Goal: Transaction & Acquisition: Obtain resource

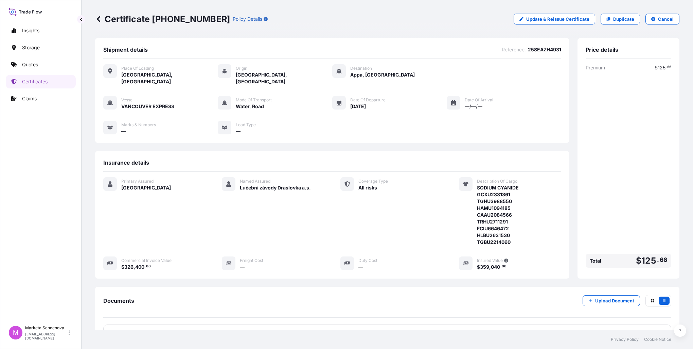
scroll to position [53, 0]
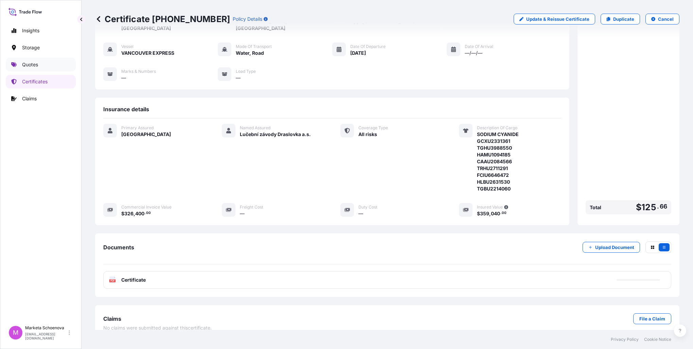
click at [34, 63] on p "Quotes" at bounding box center [30, 64] width 16 height 7
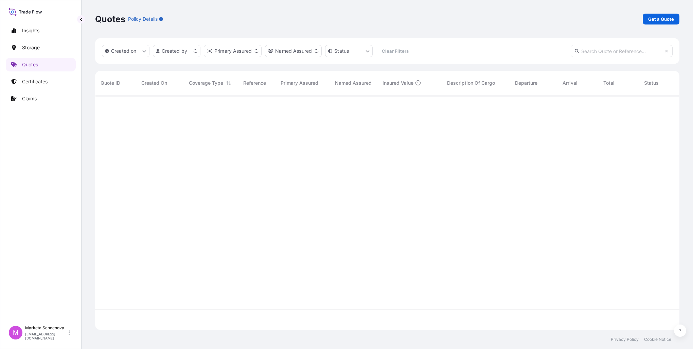
scroll to position [233, 579]
click at [667, 20] on p "Get a Quote" at bounding box center [661, 19] width 26 height 7
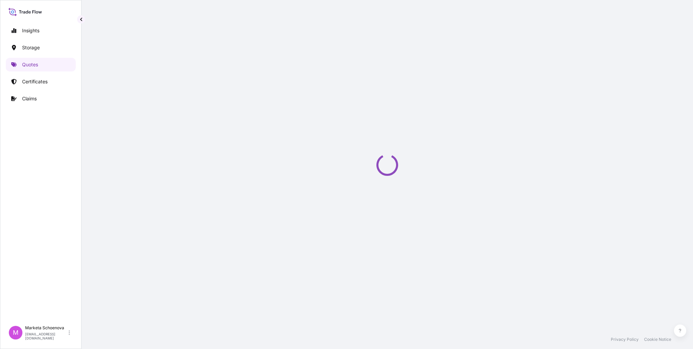
select select "Water"
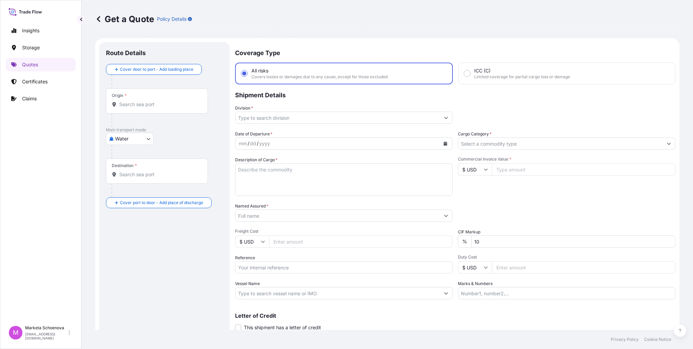
scroll to position [11, 0]
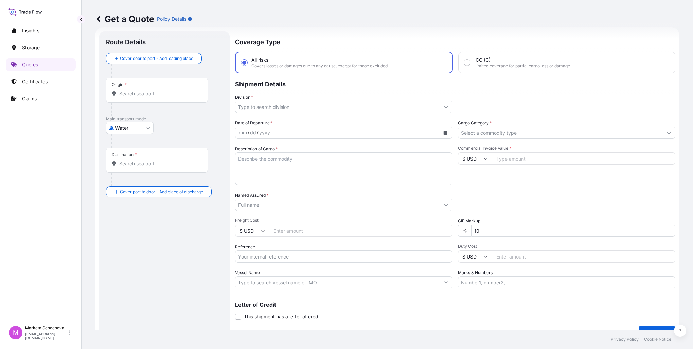
click at [269, 251] on input "Reference" at bounding box center [343, 256] width 217 height 12
paste input "25TIAKM0348"
type input "25TIAKM0348"
click at [127, 93] on input "Origin *" at bounding box center [159, 93] width 80 height 7
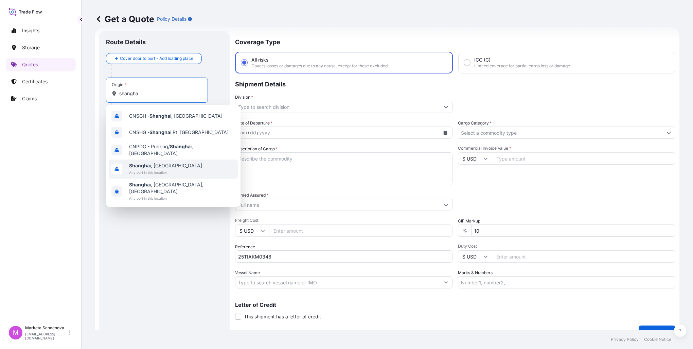
click at [155, 164] on span "Shangha i, [GEOGRAPHIC_DATA]" at bounding box center [165, 165] width 73 height 7
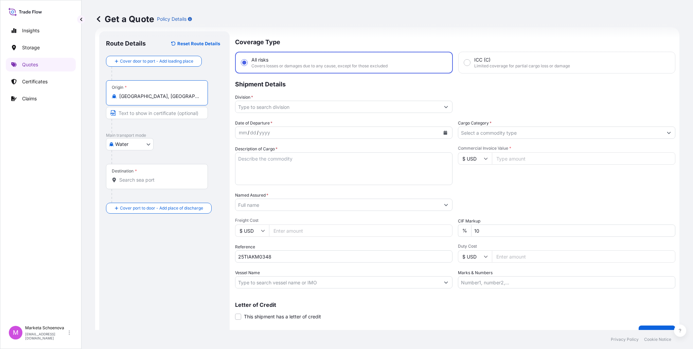
type input "[GEOGRAPHIC_DATA], [GEOGRAPHIC_DATA]"
click at [138, 146] on body "5 options available. 0 options available. 5 options available. Insights Storage…" at bounding box center [346, 174] width 693 height 349
click at [130, 184] on span "Inland" at bounding box center [126, 185] width 14 height 7
select select "Inland"
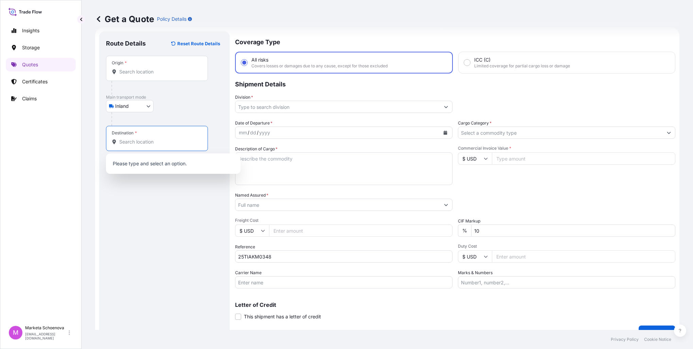
click at [143, 144] on input "Destination *" at bounding box center [159, 141] width 80 height 7
type input "H"
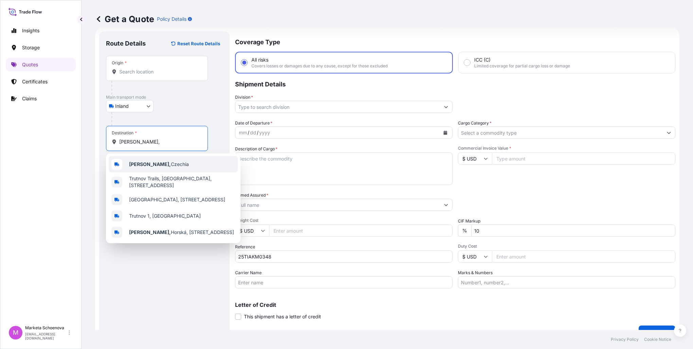
click at [175, 167] on div "[PERSON_NAME], [GEOGRAPHIC_DATA]" at bounding box center [173, 164] width 129 height 16
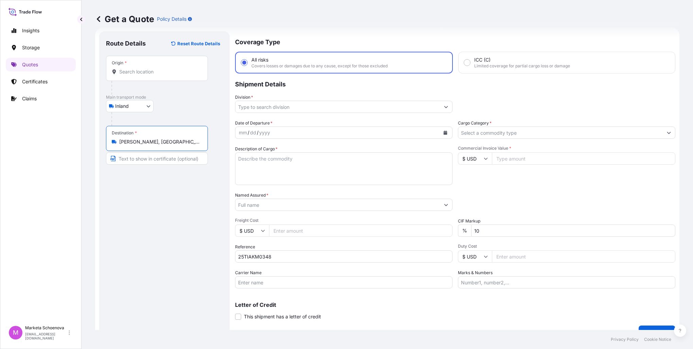
type input "[PERSON_NAME], [GEOGRAPHIC_DATA]"
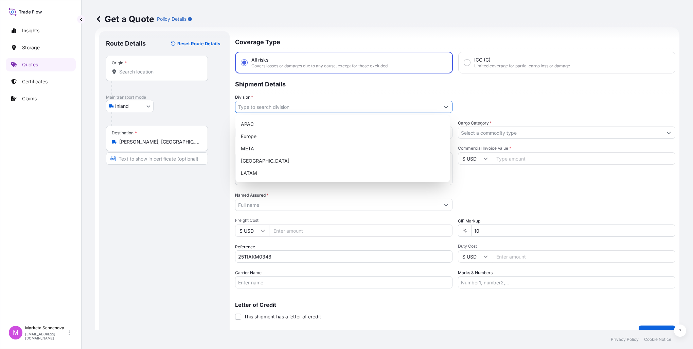
click at [274, 105] on input "Division *" at bounding box center [337, 107] width 204 height 12
click at [272, 136] on div "Europe" at bounding box center [342, 136] width 209 height 12
type input "Europe"
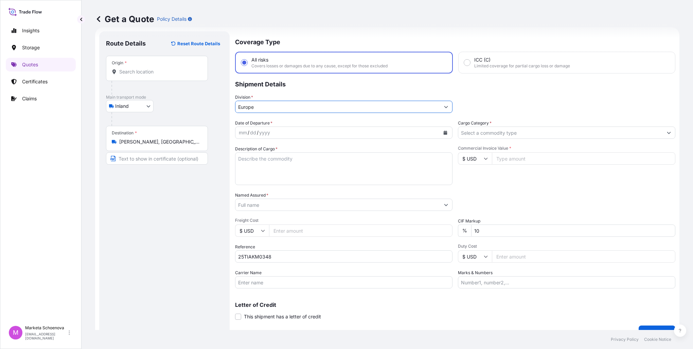
click at [569, 137] on input "Cargo Category *" at bounding box center [560, 132] width 204 height 12
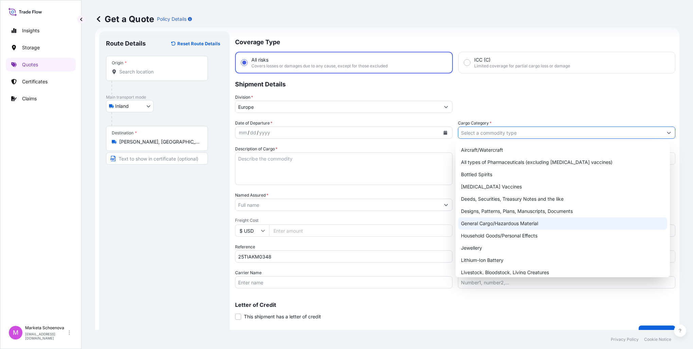
click at [492, 228] on div "General Cargo/Hazardous Material" at bounding box center [562, 223] width 209 height 12
type input "General Cargo/Hazardous Material"
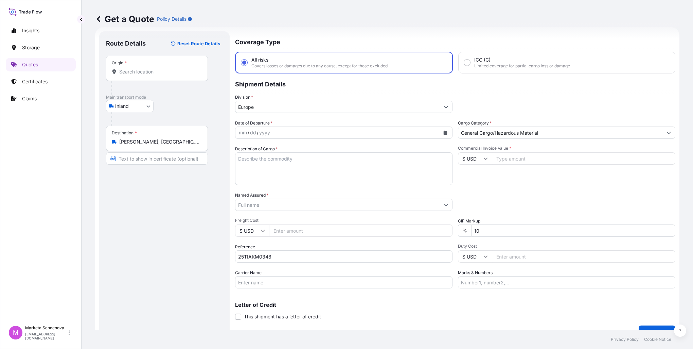
click at [447, 133] on button "Calendar" at bounding box center [445, 132] width 11 height 11
click at [250, 152] on icon "Previous" at bounding box center [249, 152] width 4 height 4
click at [298, 204] on div "17" at bounding box center [298, 202] width 12 height 12
click at [304, 166] on textarea "Description of Cargo *" at bounding box center [343, 168] width 217 height 33
click at [264, 160] on textarea "Description of Cargo *" at bounding box center [343, 168] width 217 height 33
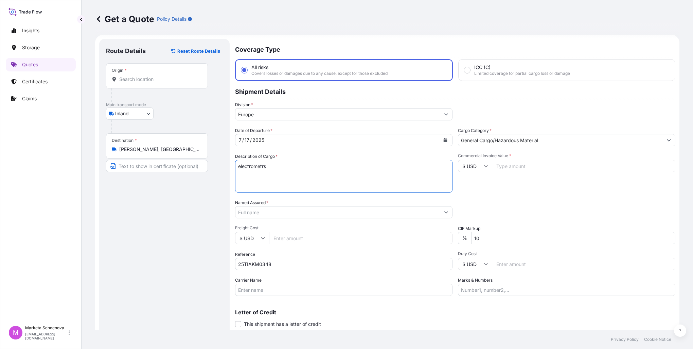
scroll to position [0, 0]
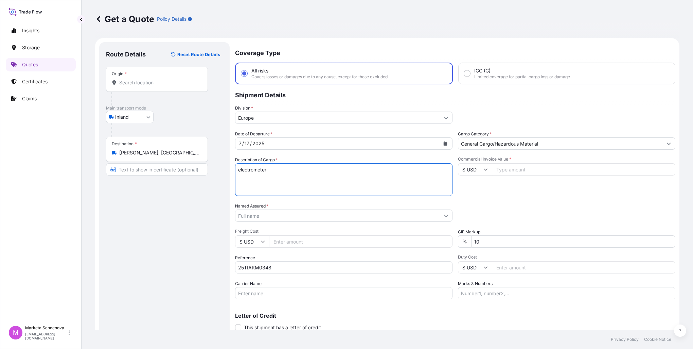
type textarea "electrometer"
click at [546, 169] on input "Commercial Invoice Value *" at bounding box center [583, 169] width 183 height 12
click at [505, 167] on input "Commercial Invoice Value *" at bounding box center [583, 169] width 183 height 12
paste input "27053.6"
type input "27053.6"
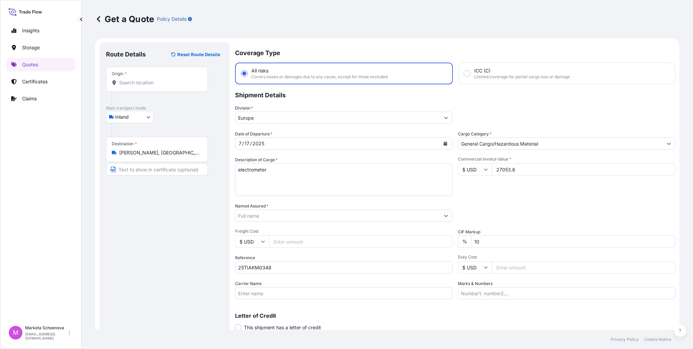
click at [275, 239] on input "Freight Cost" at bounding box center [360, 241] width 183 height 12
type input "1070"
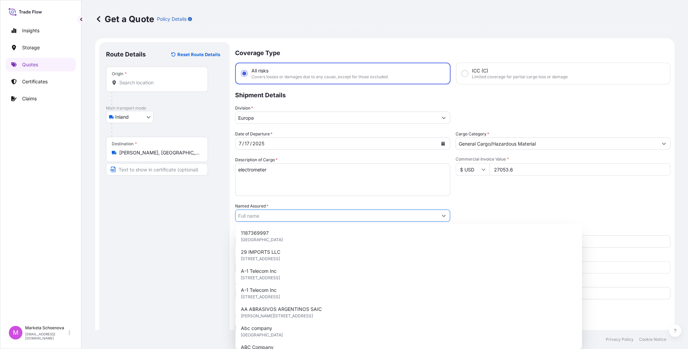
click at [376, 214] on input "Named Assured *" at bounding box center [336, 215] width 202 height 12
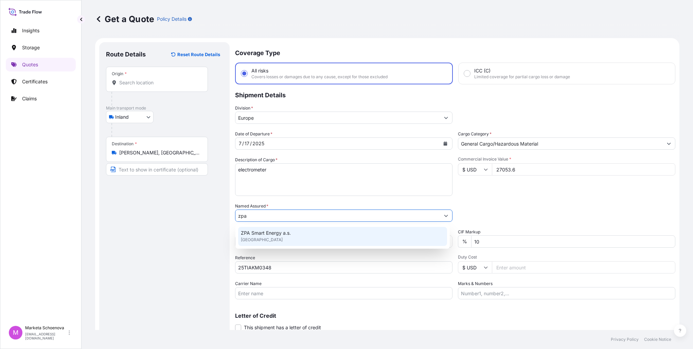
click at [276, 232] on span "ZPA Smart Energy a.s." at bounding box center [266, 232] width 50 height 7
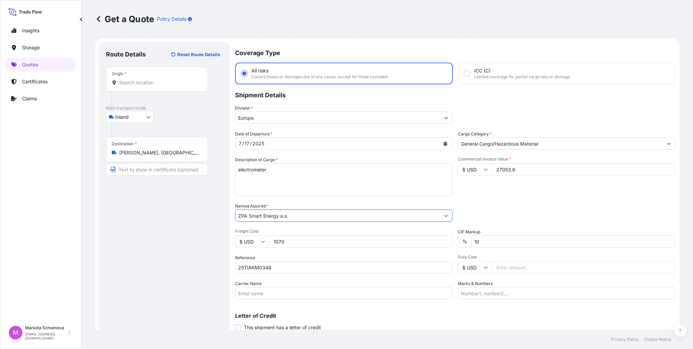
type input "ZPA Smart Energy a.s."
click at [158, 85] on input "Origin *" at bounding box center [159, 82] width 80 height 7
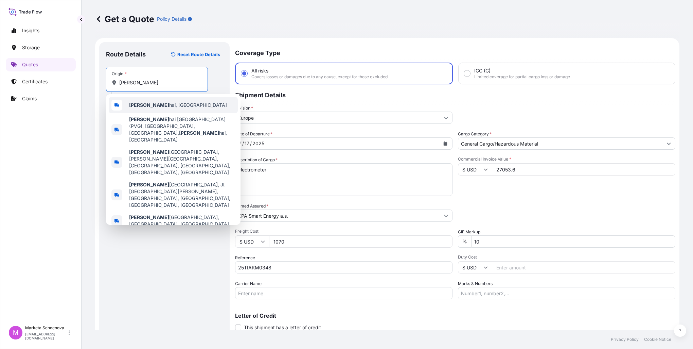
click at [154, 103] on span "[PERSON_NAME], [GEOGRAPHIC_DATA]" at bounding box center [178, 105] width 98 height 7
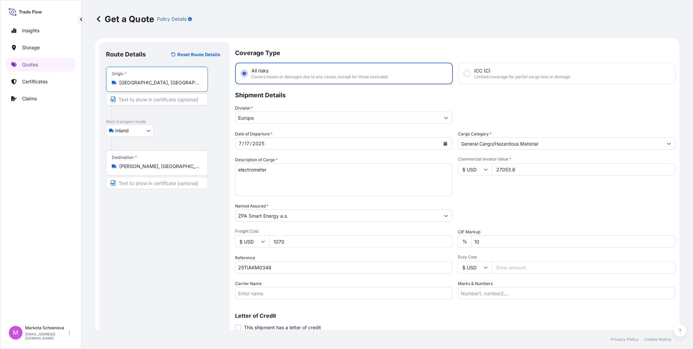
scroll to position [23, 0]
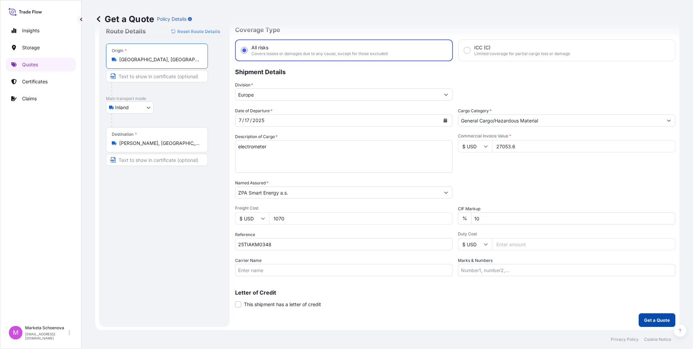
type input "[GEOGRAPHIC_DATA], [GEOGRAPHIC_DATA]"
click at [649, 315] on button "Get a Quote" at bounding box center [657, 320] width 37 height 14
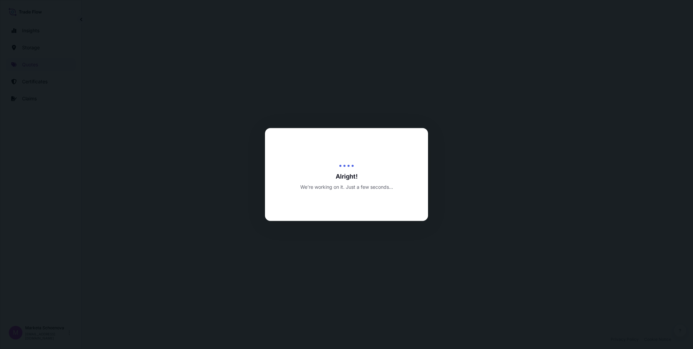
select select "Inland"
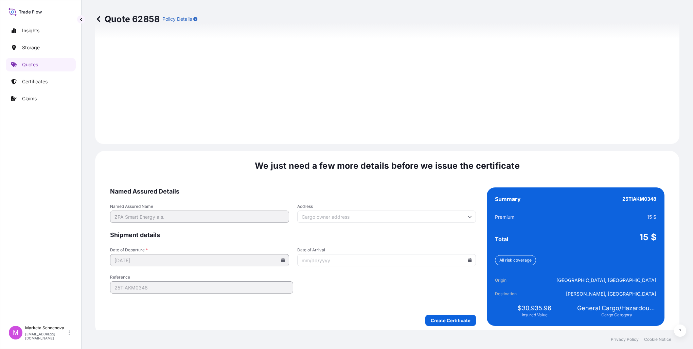
scroll to position [916, 0]
